Goal: Information Seeking & Learning: Compare options

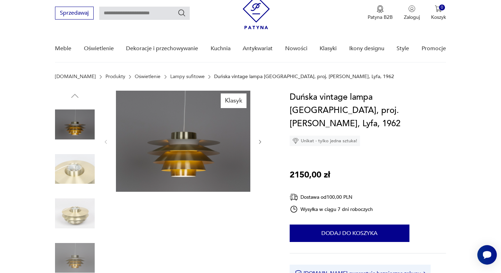
click at [79, 164] on img at bounding box center [75, 169] width 40 height 40
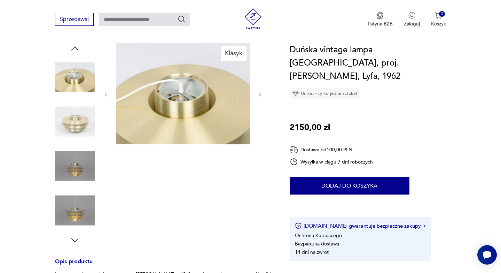
scroll to position [72, 0]
click at [77, 169] on img at bounding box center [75, 166] width 40 height 40
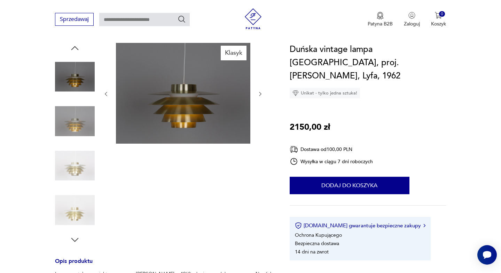
click at [79, 225] on img at bounding box center [75, 210] width 40 height 40
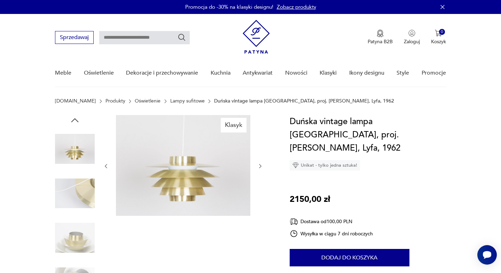
scroll to position [0, 0]
click at [179, 102] on link "Lampy sufitowe" at bounding box center [187, 101] width 34 height 6
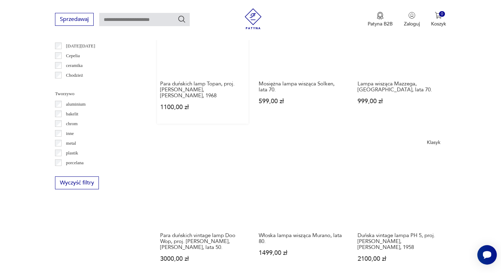
scroll to position [615, 0]
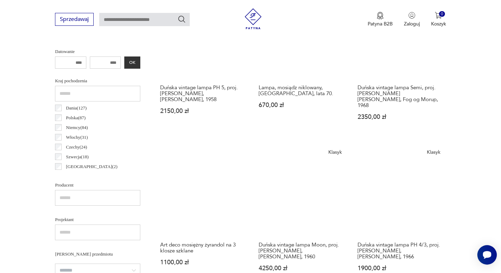
scroll to position [306, 0]
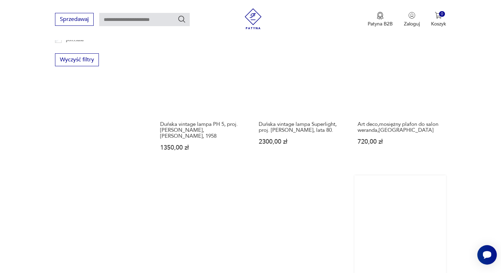
scroll to position [730, 0]
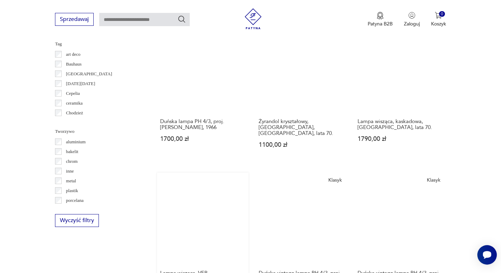
scroll to position [569, 0]
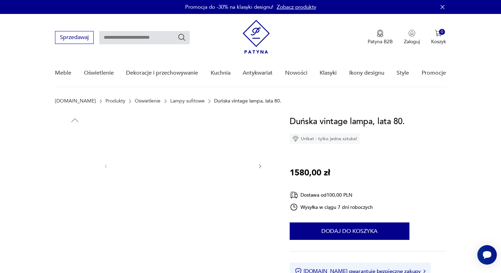
click at [87, 191] on img at bounding box center [75, 194] width 40 height 40
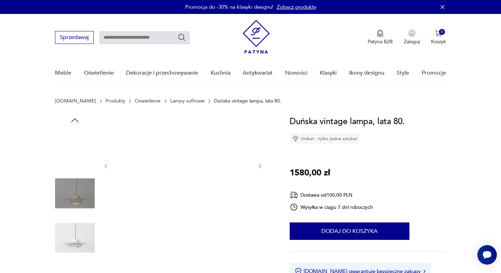
click at [87, 228] on img at bounding box center [75, 238] width 40 height 40
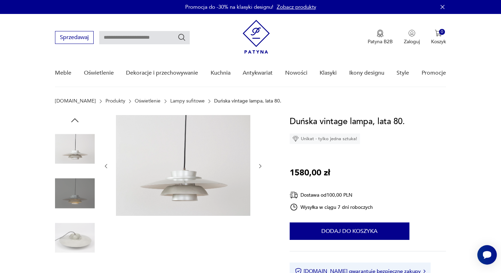
click at [84, 241] on img at bounding box center [75, 238] width 40 height 40
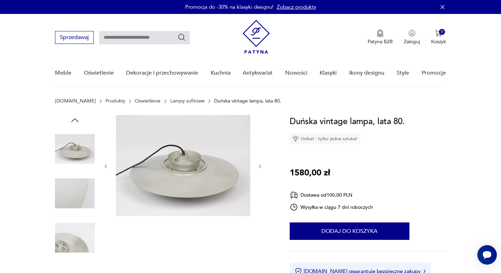
click at [74, 141] on img at bounding box center [75, 149] width 40 height 40
click at [75, 179] on img at bounding box center [75, 194] width 40 height 40
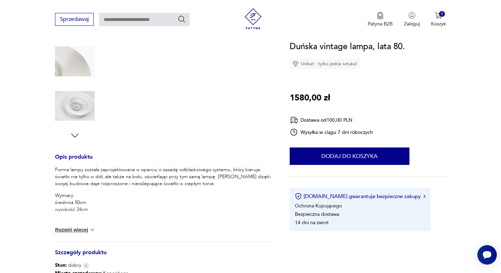
scroll to position [177, 0]
click at [77, 117] on img at bounding box center [75, 105] width 40 height 40
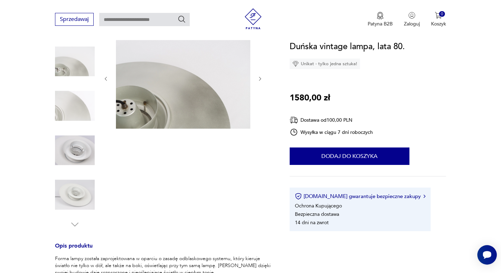
scroll to position [81, 0]
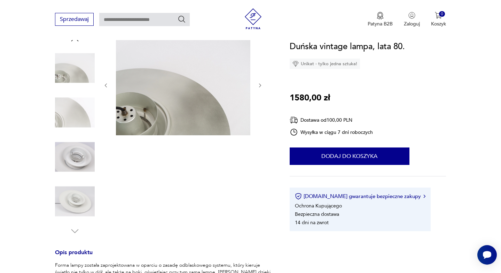
click at [76, 114] on img at bounding box center [75, 113] width 40 height 40
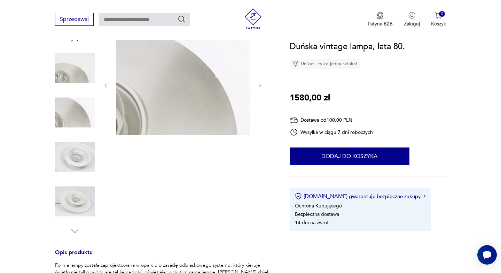
click at [79, 139] on img at bounding box center [75, 157] width 40 height 40
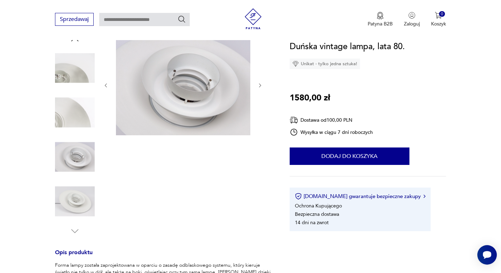
click at [76, 105] on img at bounding box center [75, 113] width 40 height 40
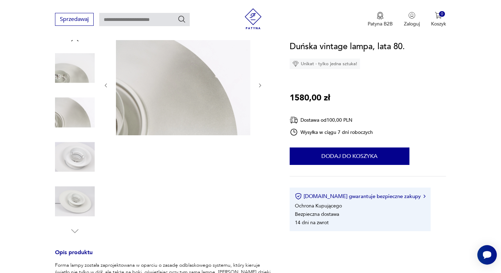
click at [74, 77] on img at bounding box center [75, 68] width 40 height 40
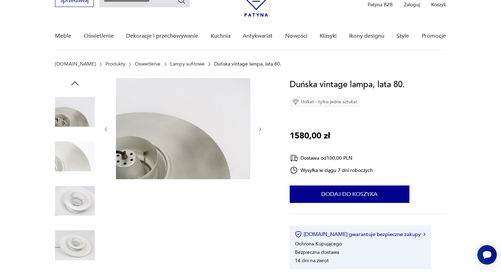
scroll to position [32, 0]
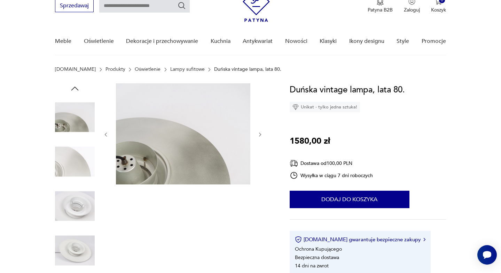
click at [74, 88] on icon "button" at bounding box center [74, 88] width 7 height 4
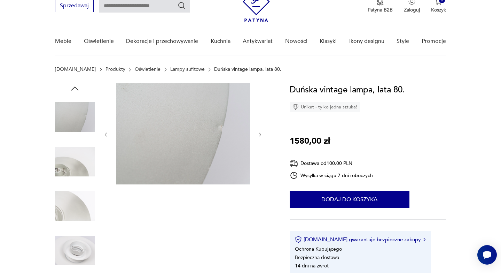
click at [75, 89] on icon "button" at bounding box center [75, 88] width 10 height 10
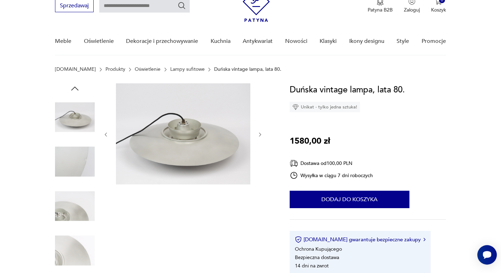
click at [75, 93] on icon "button" at bounding box center [75, 88] width 10 height 10
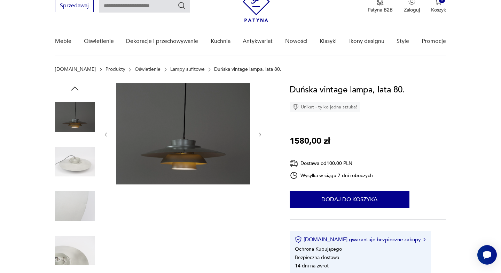
click at [74, 121] on img at bounding box center [75, 117] width 40 height 40
